Goal: Information Seeking & Learning: Learn about a topic

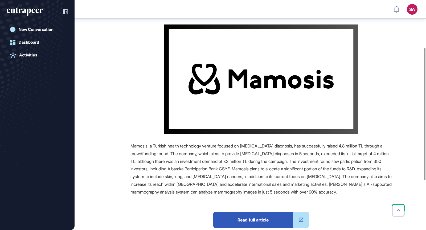
scroll to position [96, 0]
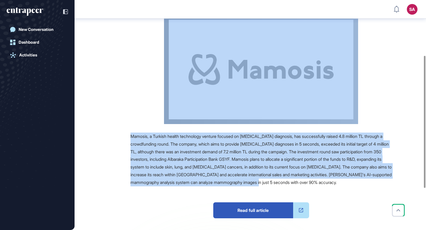
drag, startPoint x: 127, startPoint y: 63, endPoint x: 356, endPoint y: 182, distance: 258.8
click at [356, 182] on main "News August 12, 2025 Investment August 12, 2025 Investment artificial intellige…" at bounding box center [251, 110] width 351 height 355
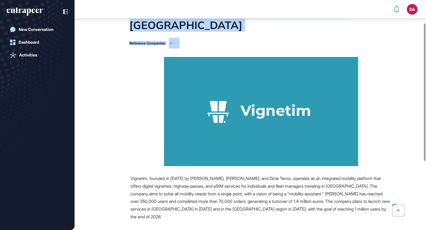
scroll to position [83, 0]
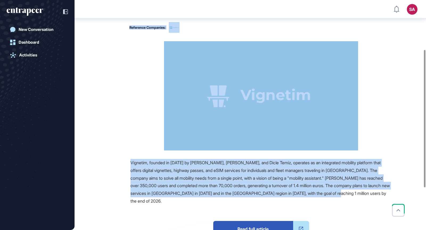
drag, startPoint x: 129, startPoint y: 61, endPoint x: 383, endPoint y: 184, distance: 282.4
click at [383, 184] on main "News August 13, 2025 Major Company Announcement August 13, 2025 Major Company A…" at bounding box center [251, 126] width 351 height 360
copy main "Vignetim: The Initiative That Unites Travel And Fleet Management On A Single Pl…"
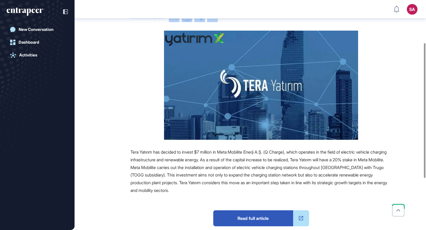
scroll to position [88, 0]
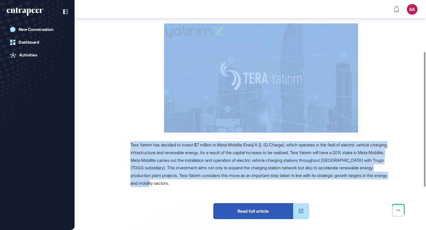
drag, startPoint x: 125, startPoint y: 21, endPoint x: 233, endPoint y: 182, distance: 194.0
click at [233, 182] on main "News August 15, 2025 Investment August 15, 2025 Investment Charging Electric Ve…" at bounding box center [251, 114] width 351 height 347
copy main "Tera Investment's 7 Million Dollar Strategic Move To Meta Mobility Reference Co…"
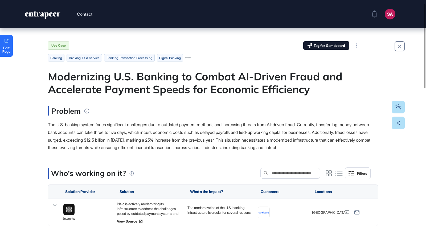
scroll to position [11, 0]
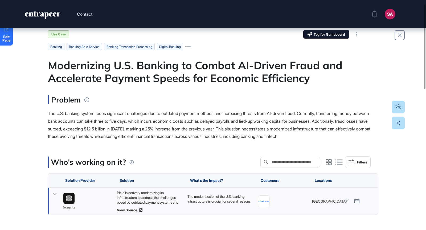
click at [143, 197] on div "Plaid is actively modernizing its infrastructure to address the challenges pose…" at bounding box center [149, 197] width 65 height 14
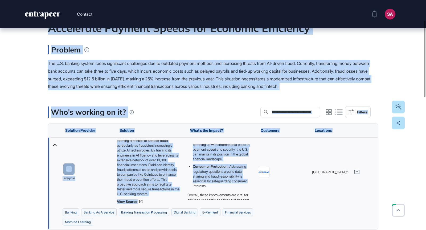
scroll to position [87, 0]
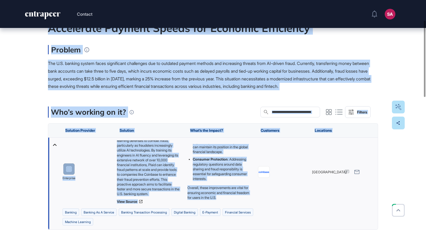
drag, startPoint x: 45, startPoint y: 65, endPoint x: 240, endPoint y: 198, distance: 236.5
copy main "Modernizing U.S. Banking to Combat AI-Driven Fraud and Accelerate Payment Speed…"
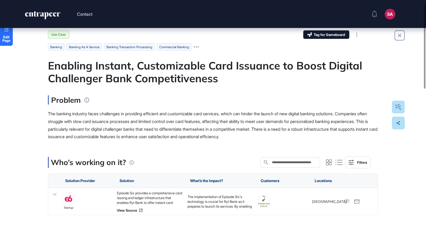
scroll to position [11, 0]
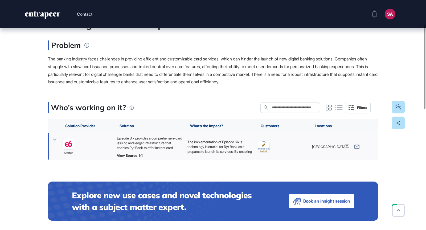
click at [145, 139] on div "Episode Six provides a comprehensive card issuing and ledger infrastructure tha…" at bounding box center [149, 143] width 65 height 14
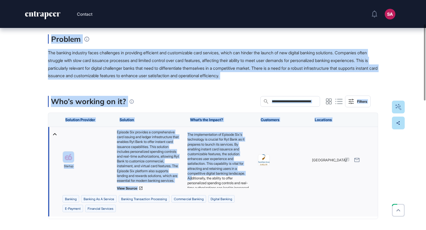
scroll to position [41, 0]
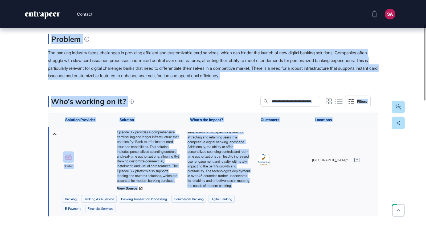
drag, startPoint x: 47, startPoint y: 58, endPoint x: 211, endPoint y: 186, distance: 208.3
copy main "Enabling Instant, Customizable Card Issuance to Boost Digital Challenger Bank C…"
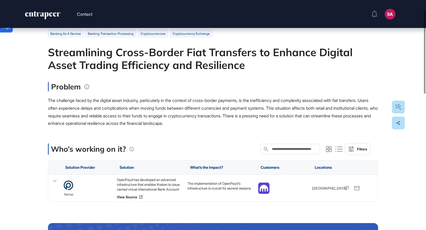
scroll to position [25, 0]
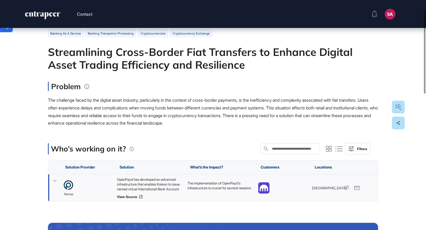
click at [145, 183] on div "OpenPayd has developed an advanced infrastructure that enables Kraken to issue …" at bounding box center [149, 184] width 65 height 14
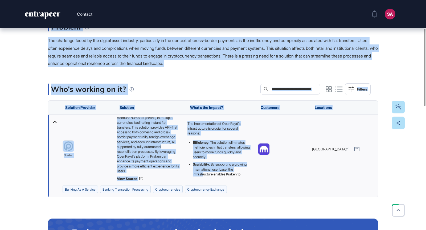
scroll to position [87, 0]
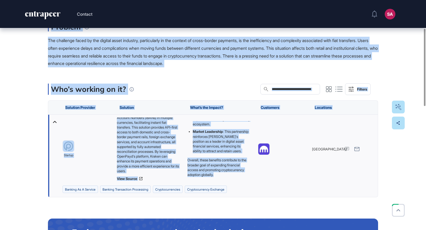
drag, startPoint x: 46, startPoint y: 47, endPoint x: 244, endPoint y: 176, distance: 236.7
copy main "Streamlining Cross-Border Fiat Transfers to Enhance Digital Asset Trading Effic…"
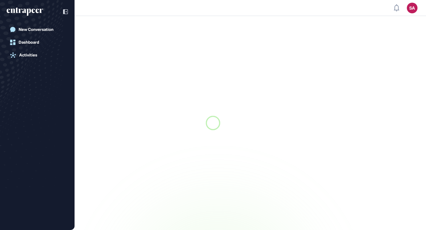
scroll to position [0, 0]
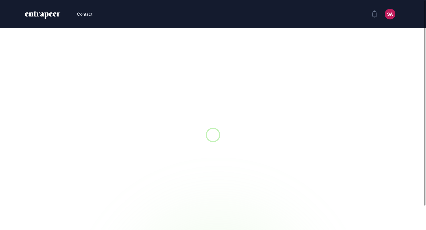
scroll to position [0, 0]
